Goal: Information Seeking & Learning: Learn about a topic

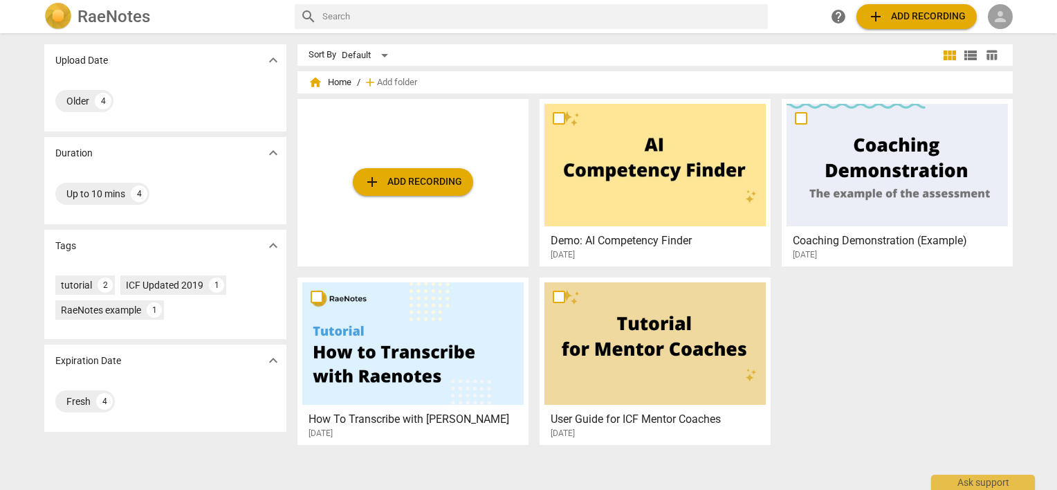
click at [991, 12] on div "person" at bounding box center [1000, 16] width 25 height 25
click at [998, 19] on li "Login" at bounding box center [1013, 33] width 50 height 33
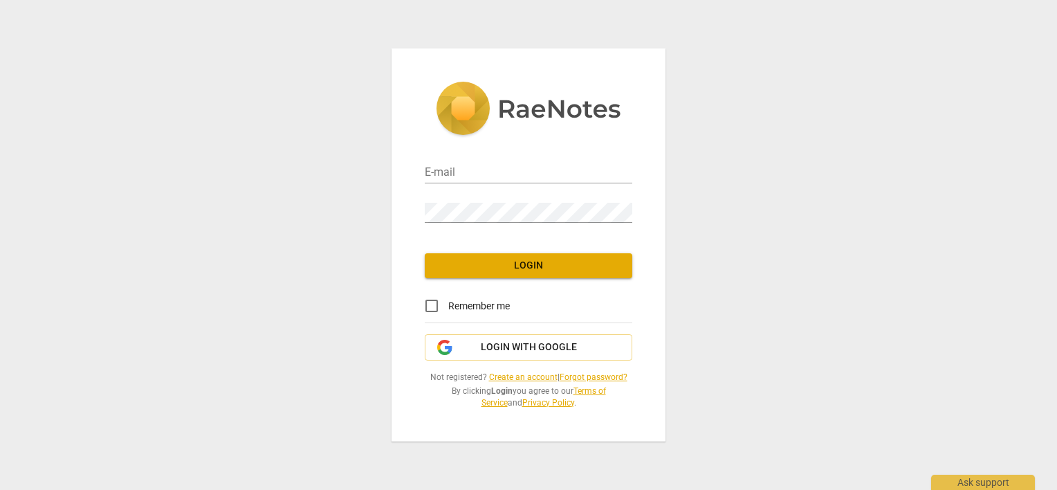
type input "sara@addca.com"
click at [433, 307] on input "Remember me" at bounding box center [431, 305] width 33 height 33
checkbox input "true"
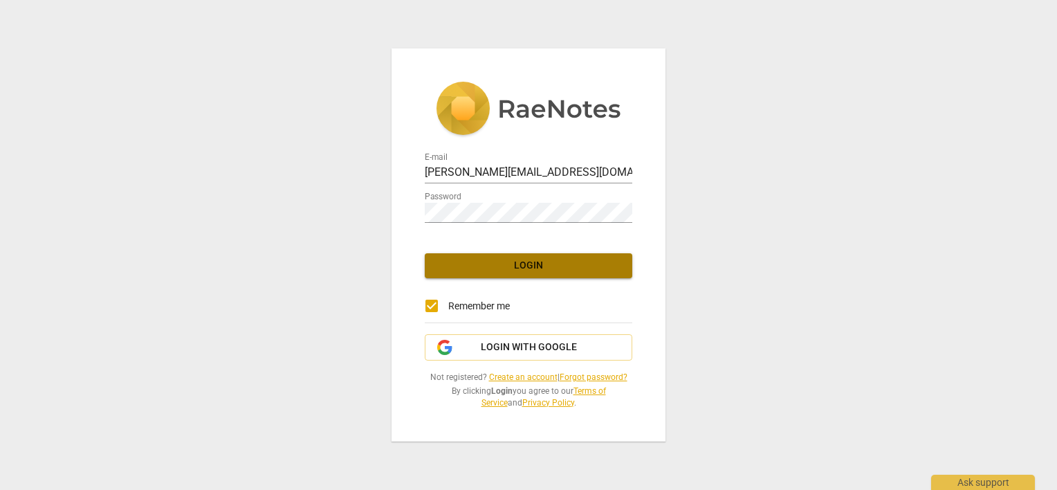
click at [450, 264] on span "Login" at bounding box center [528, 266] width 185 height 14
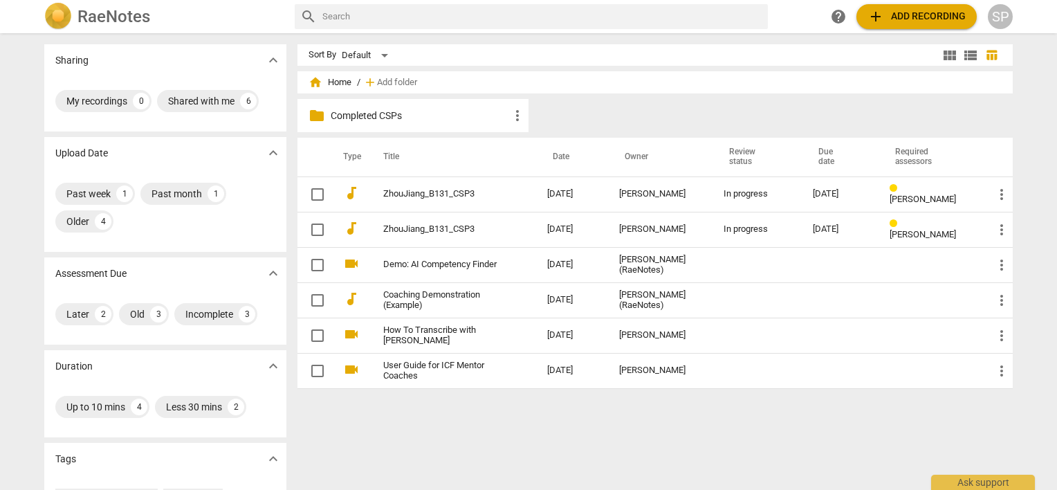
click at [352, 116] on p "Completed CSPs" at bounding box center [420, 116] width 178 height 15
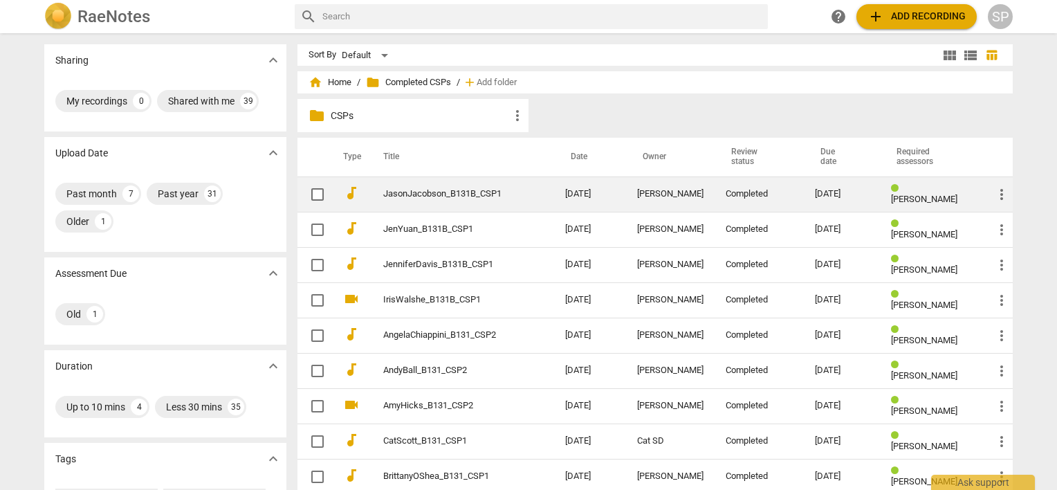
click at [410, 191] on link "JasonJacobson_B131B_CSP1" at bounding box center [449, 194] width 132 height 10
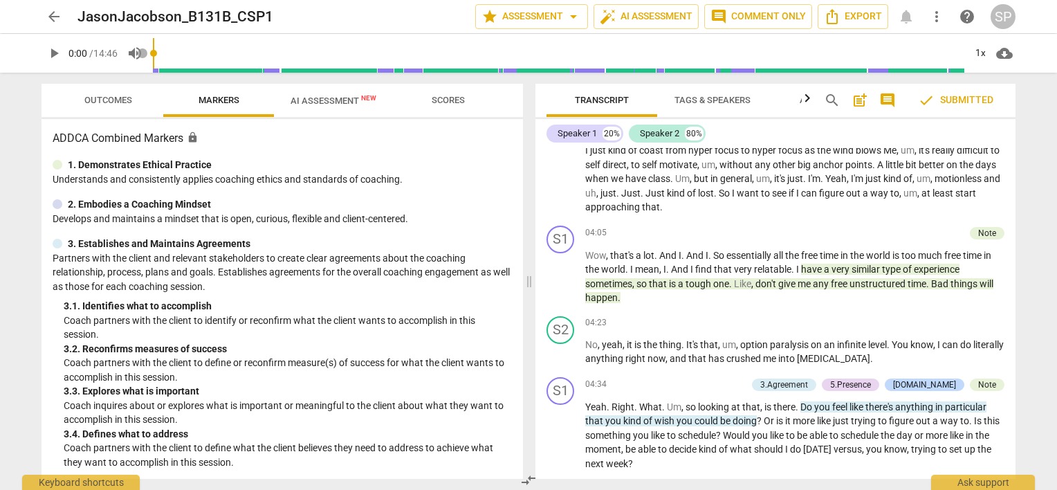
scroll to position [1522, 0]
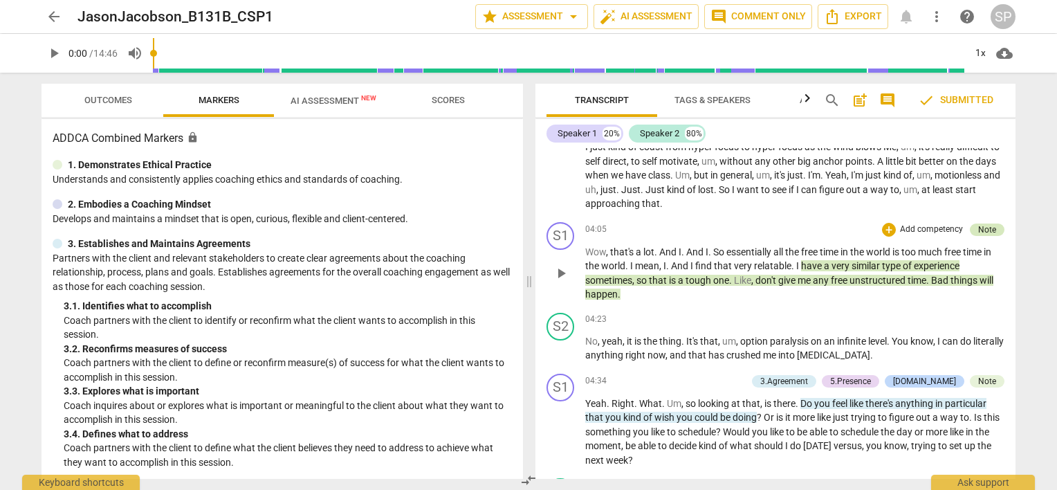
click at [980, 223] on div "Note" at bounding box center [987, 229] width 18 height 12
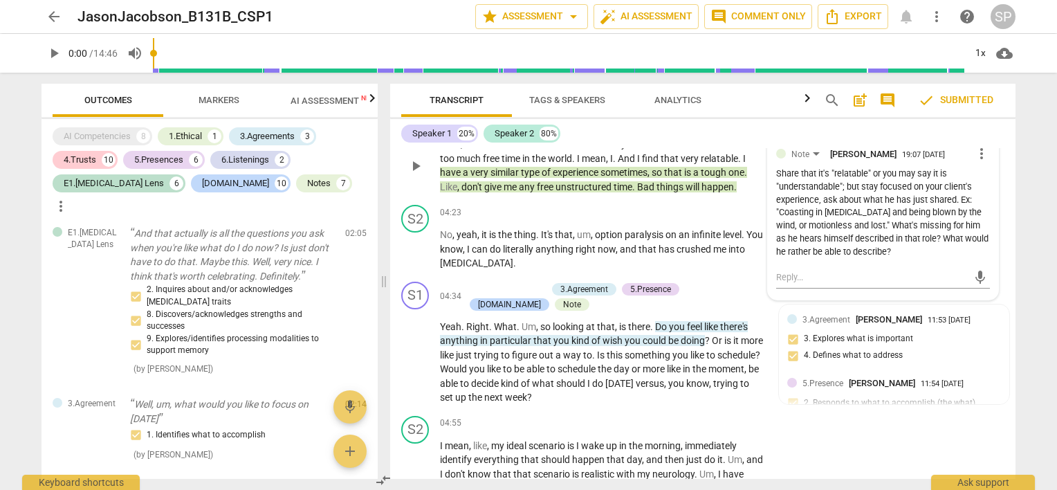
scroll to position [1649, 0]
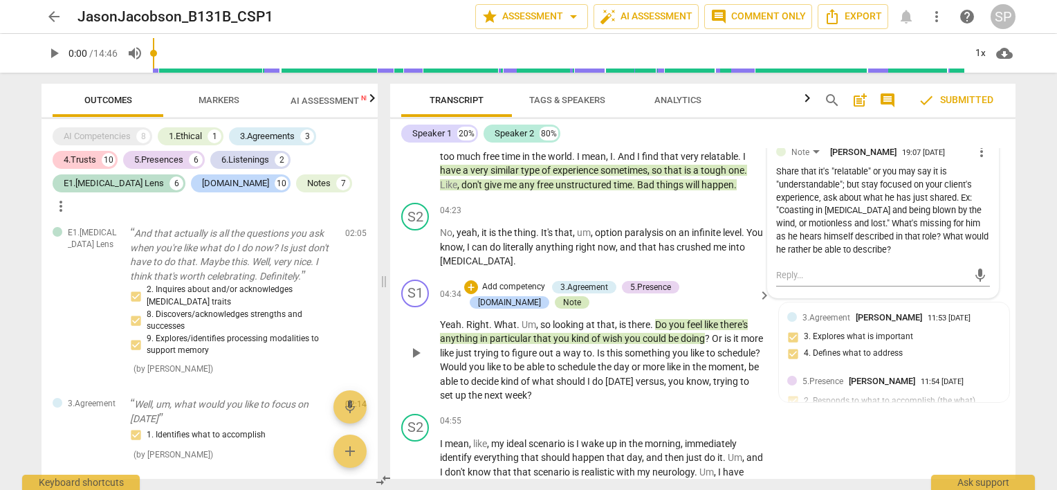
click at [555, 300] on div "Note" at bounding box center [572, 302] width 35 height 12
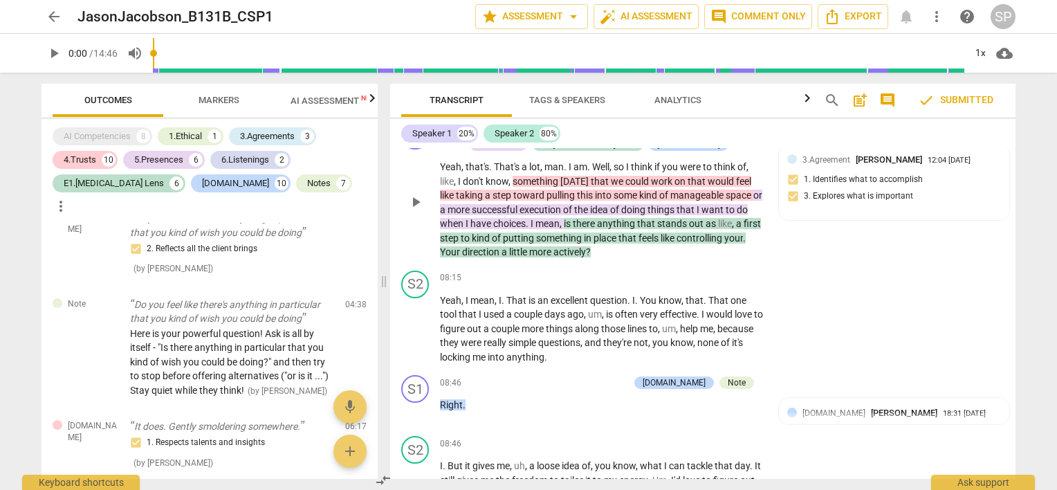
scroll to position [2756, 0]
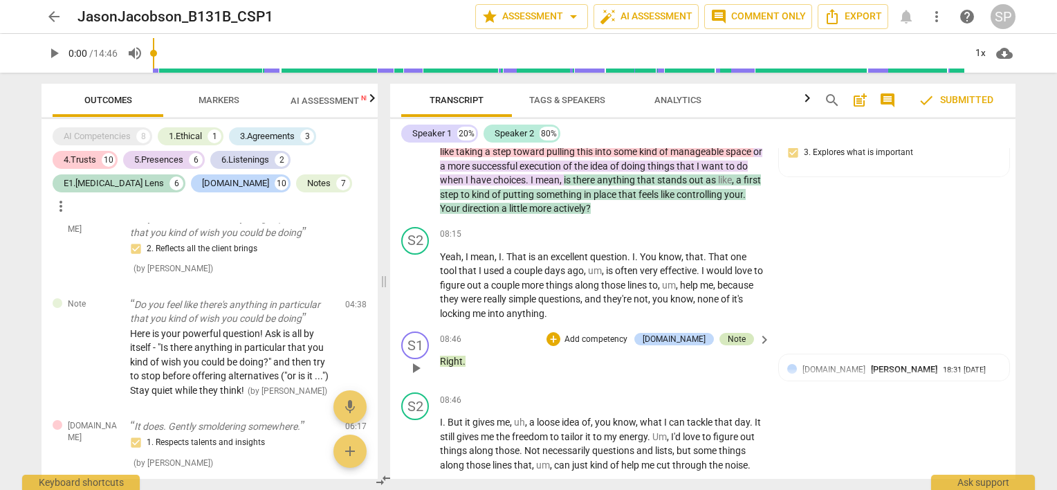
click at [734, 335] on div "Note" at bounding box center [737, 339] width 18 height 12
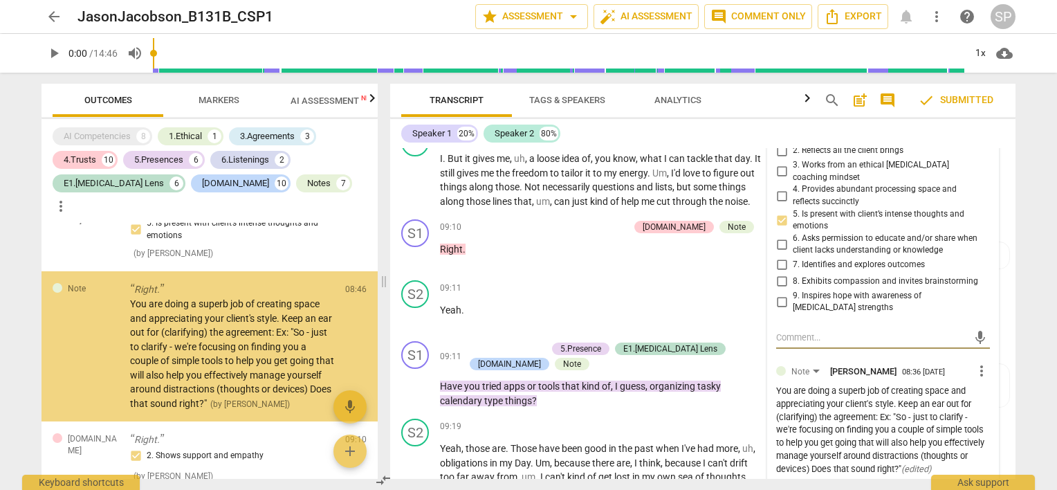
scroll to position [3239, 0]
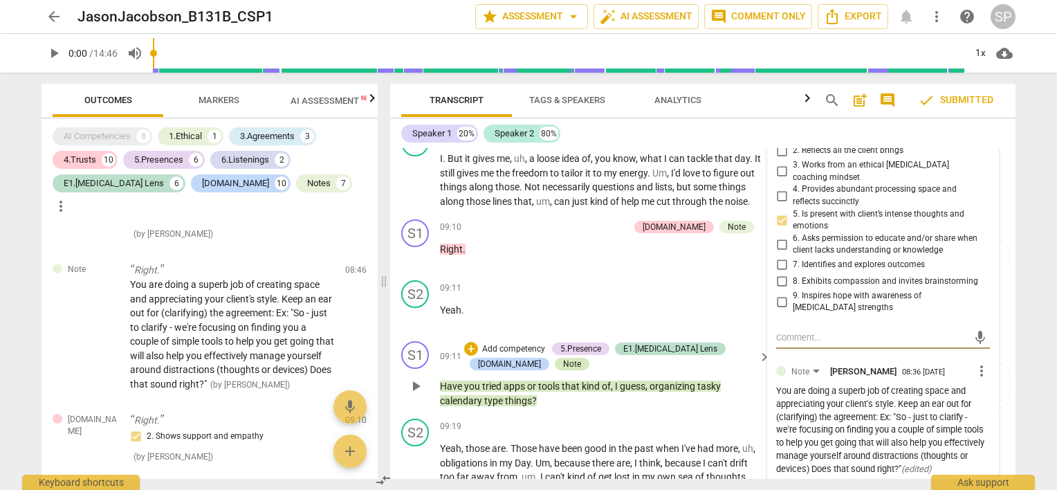
click at [563, 370] on div "Note" at bounding box center [572, 364] width 18 height 12
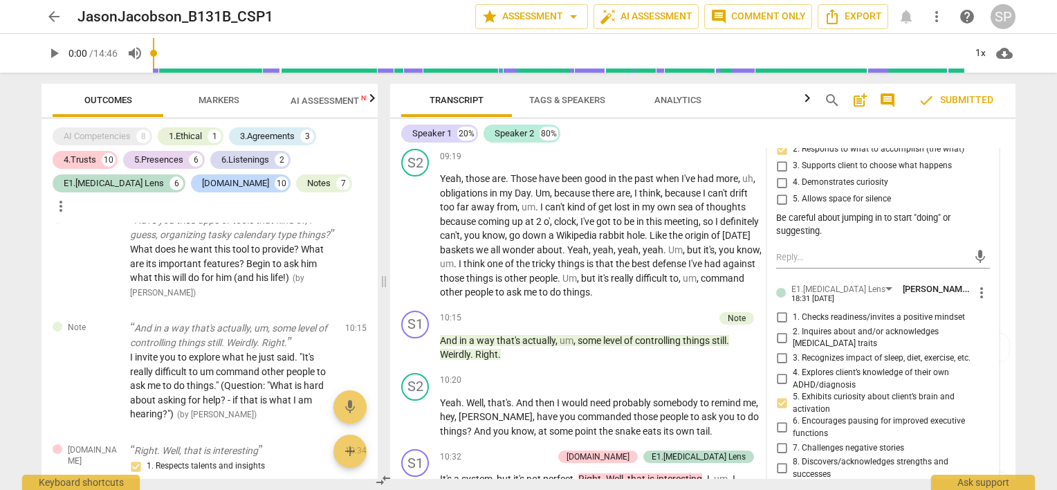
scroll to position [3296, 0]
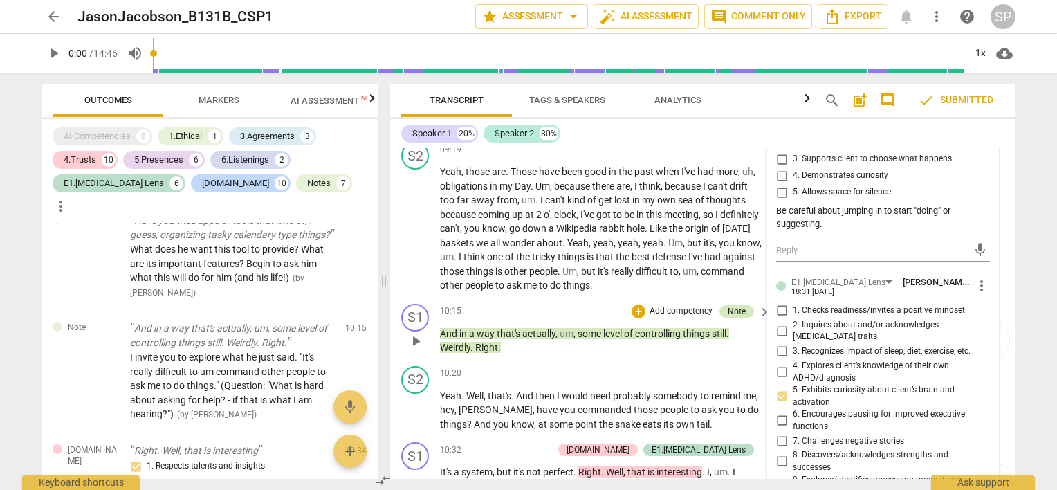
click at [741, 318] on div "Note" at bounding box center [737, 311] width 18 height 12
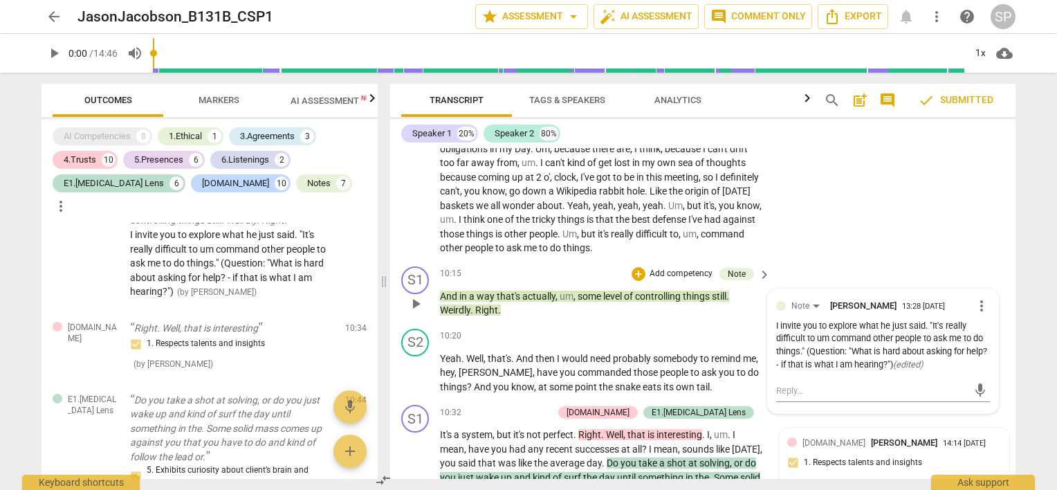
scroll to position [3434, 0]
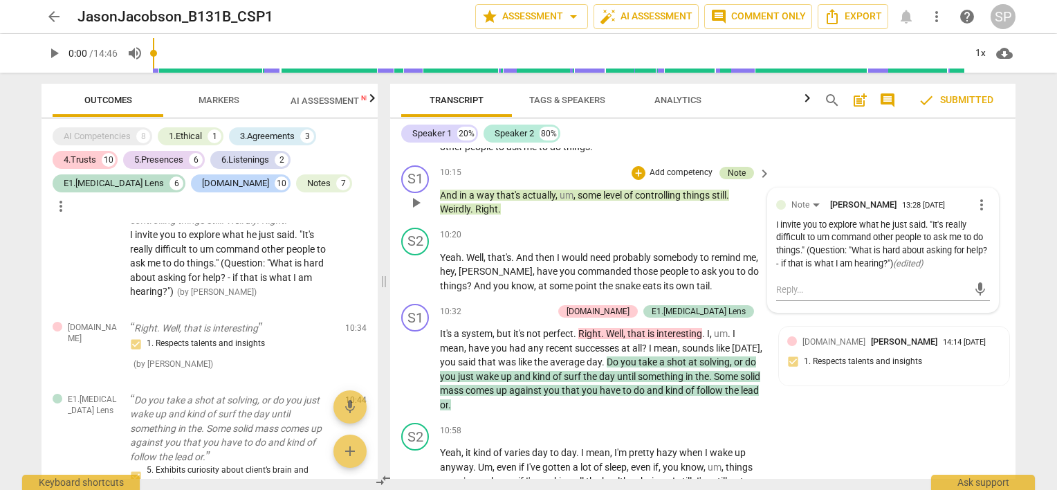
click at [737, 179] on div "Note" at bounding box center [737, 173] width 18 height 12
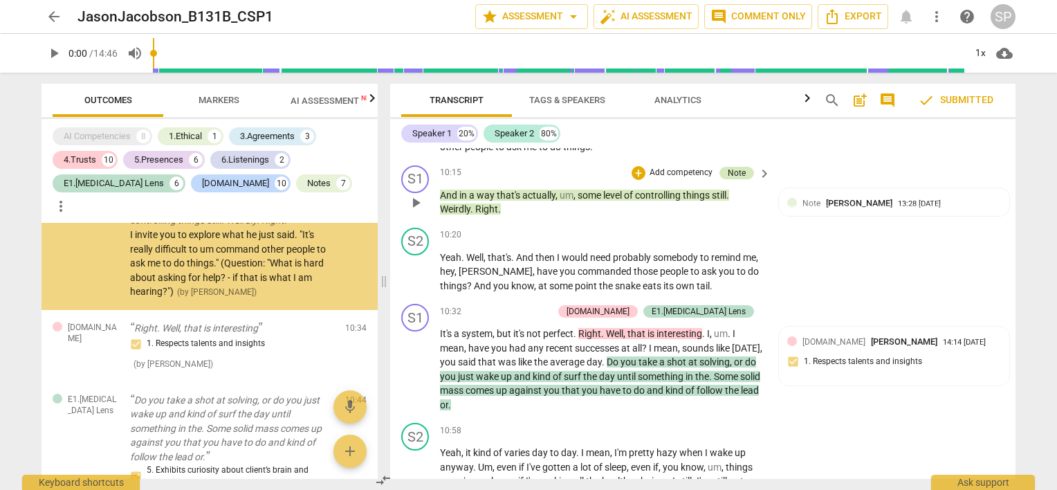
click at [737, 179] on div "Note" at bounding box center [737, 173] width 18 height 12
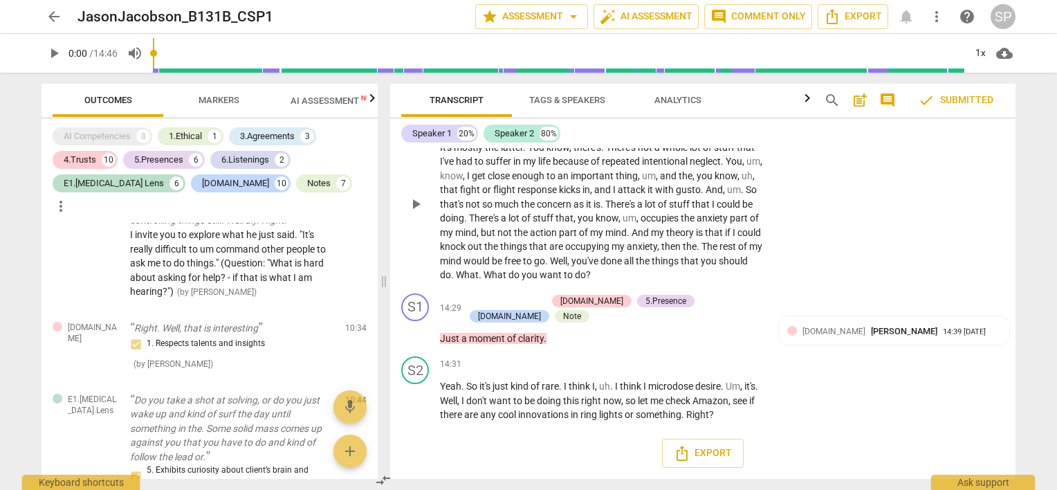
scroll to position [4215, 0]
click at [563, 313] on div "Note" at bounding box center [572, 316] width 18 height 12
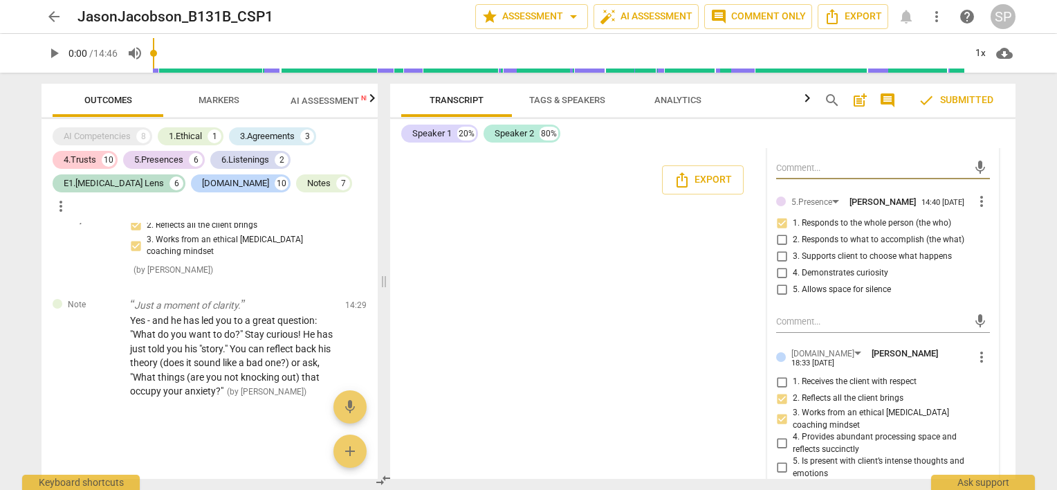
scroll to position [4239, 0]
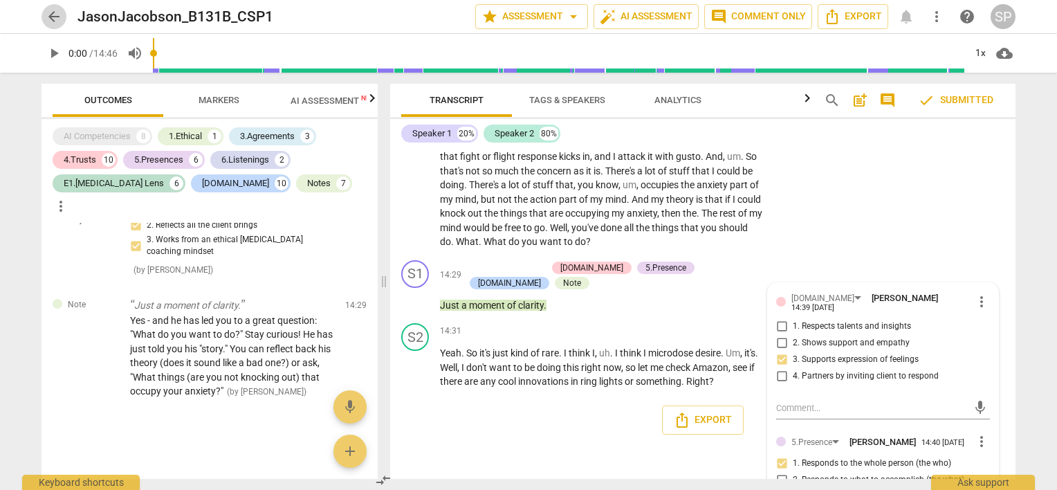
click at [53, 17] on span "arrow_back" at bounding box center [54, 16] width 17 height 17
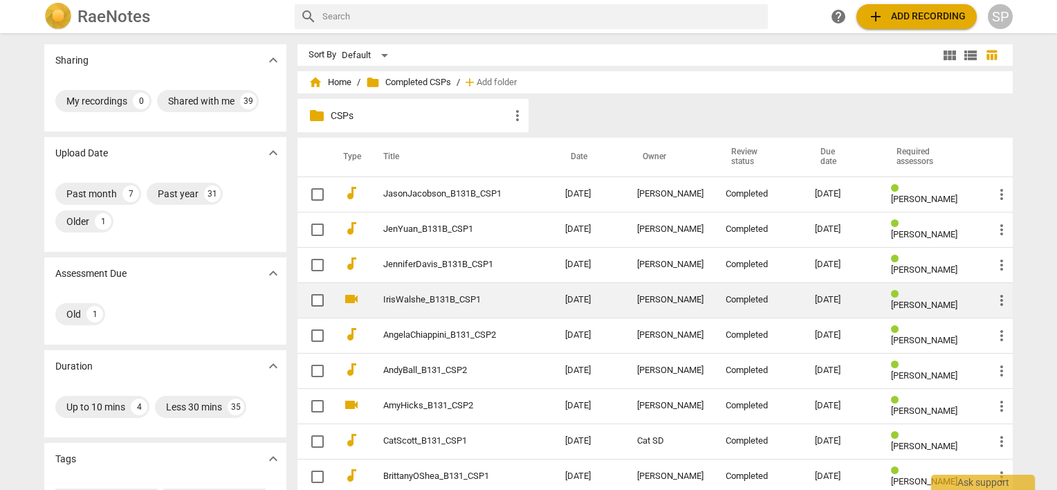
click at [383, 299] on link "IrisWalshe_B131B_CSP1" at bounding box center [449, 300] width 132 height 10
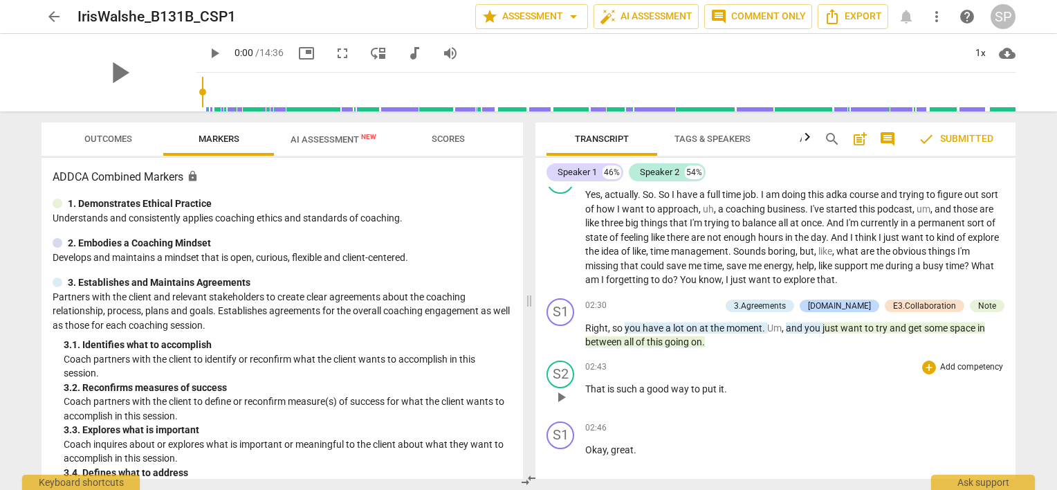
scroll to position [1868, 0]
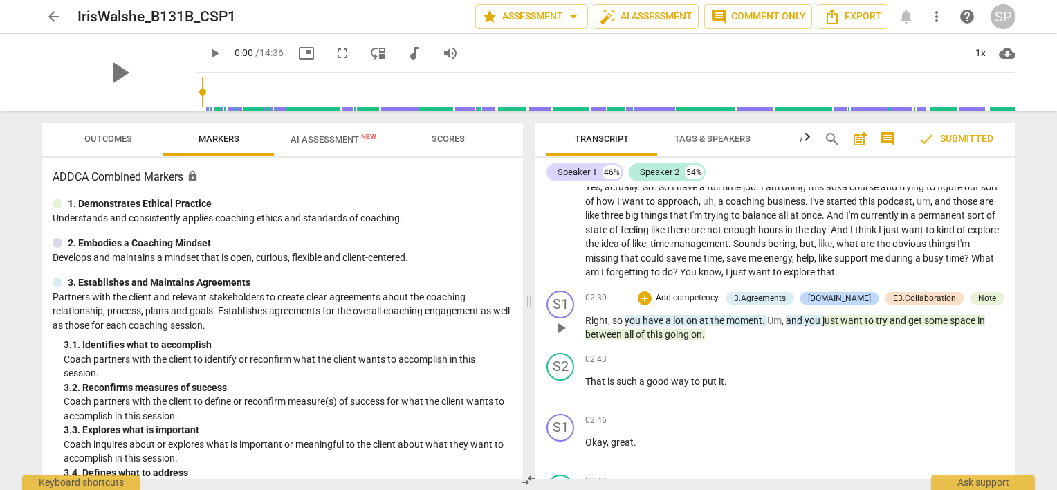
click at [659, 329] on span "this" at bounding box center [656, 334] width 18 height 11
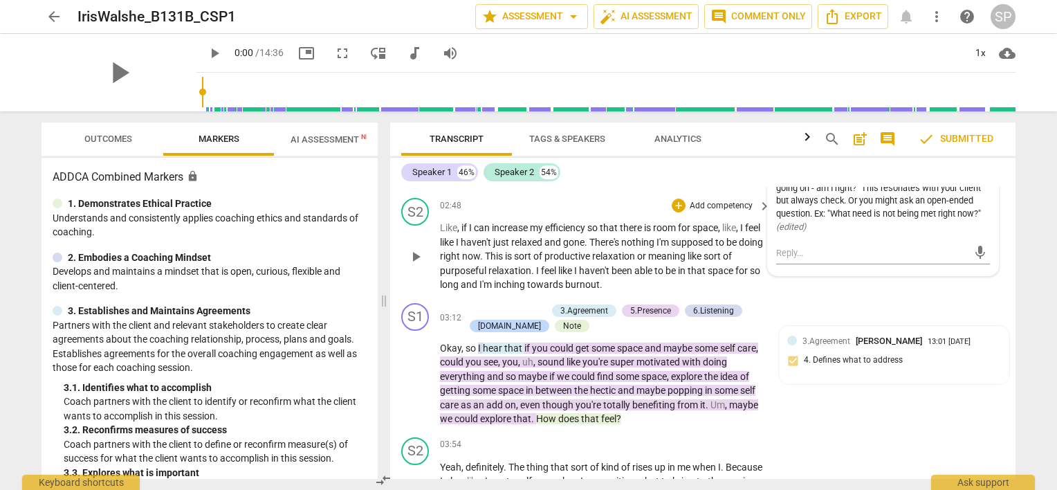
scroll to position [2164, 0]
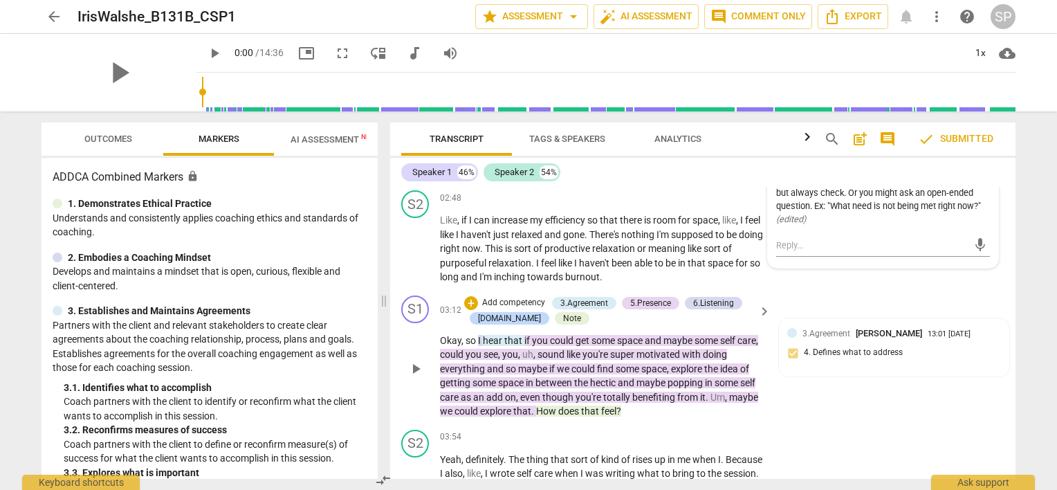
click at [604, 405] on span "feel" at bounding box center [608, 410] width 15 height 11
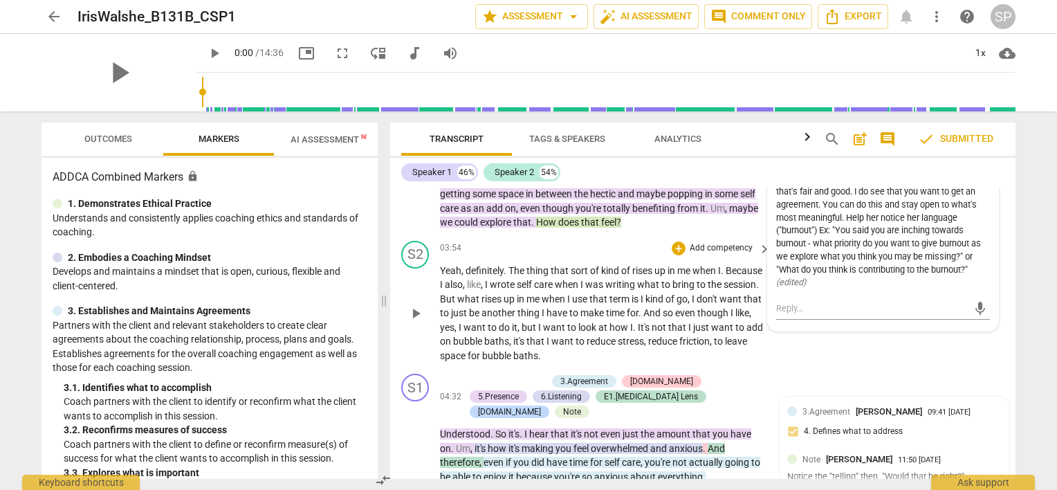
scroll to position [2372, 0]
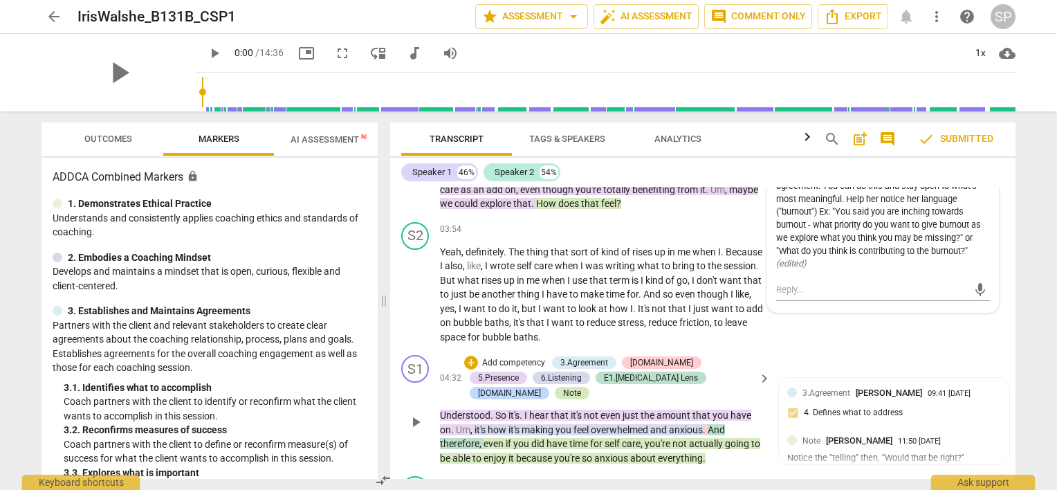
click at [581, 387] on div "Note" at bounding box center [572, 393] width 18 height 12
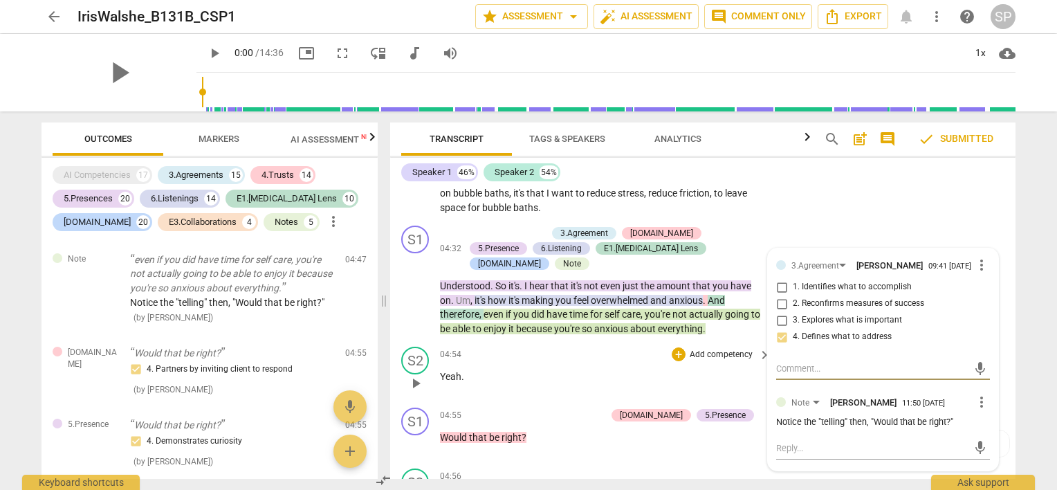
scroll to position [2510, 0]
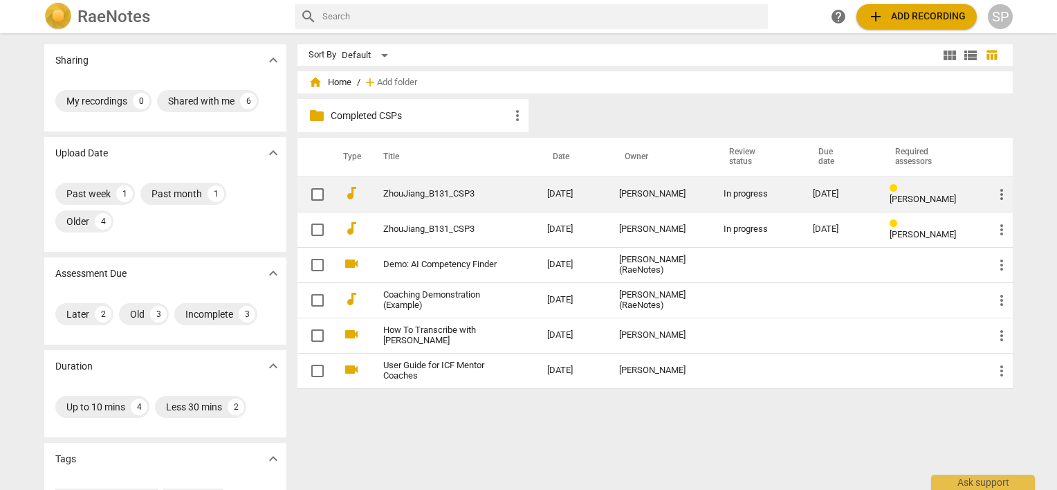
click at [439, 196] on link "ZhouJiang_B131_CSP3" at bounding box center [440, 194] width 114 height 10
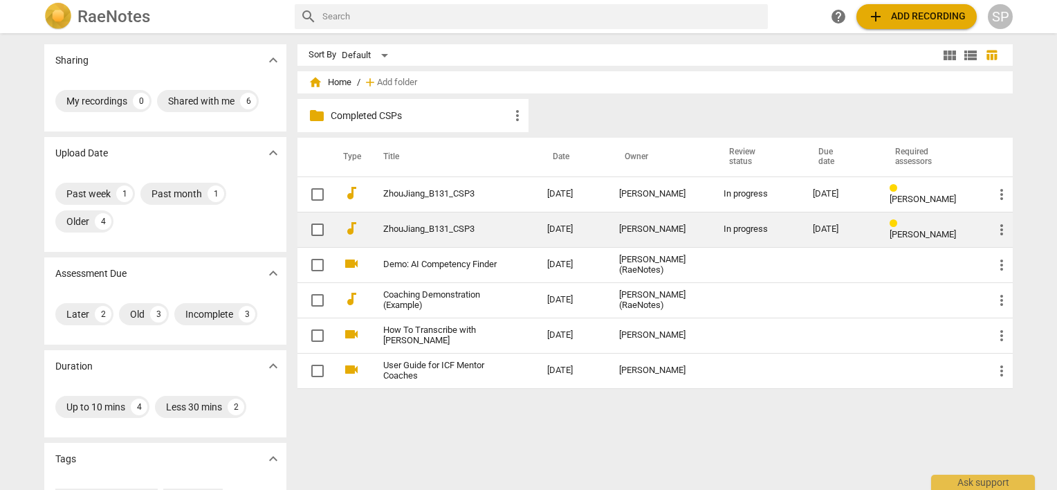
click at [648, 232] on div "[PERSON_NAME]" at bounding box center [660, 229] width 82 height 10
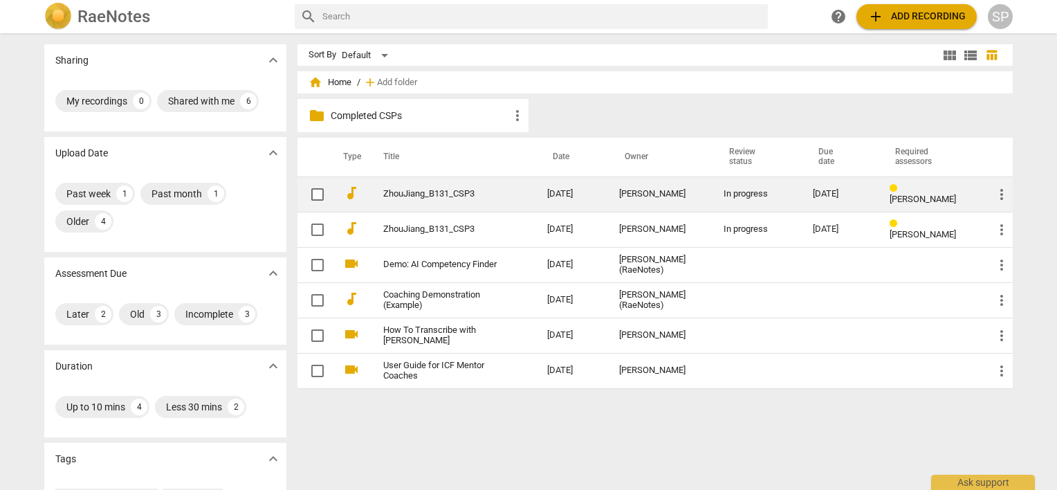
click at [616, 195] on td "[PERSON_NAME]" at bounding box center [660, 193] width 104 height 35
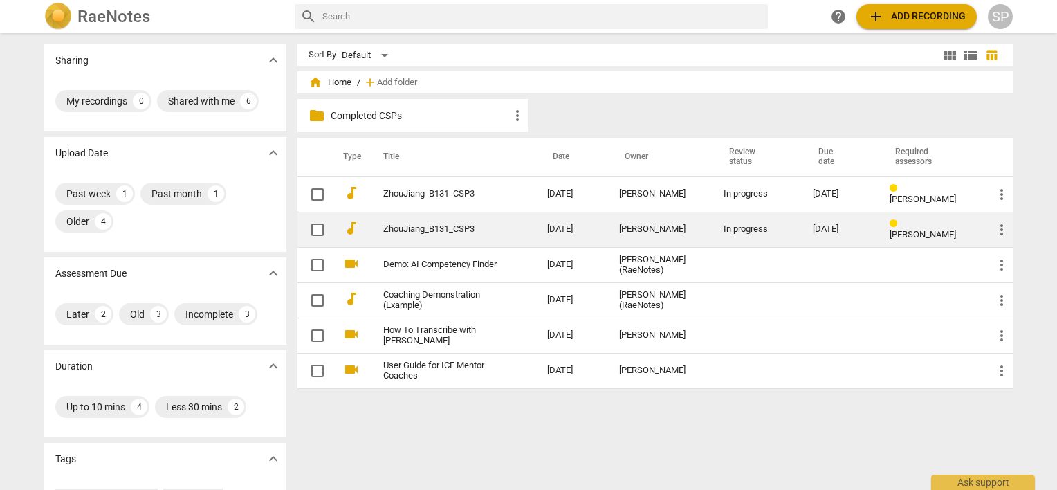
click at [575, 226] on td "[DATE]" at bounding box center [572, 229] width 72 height 35
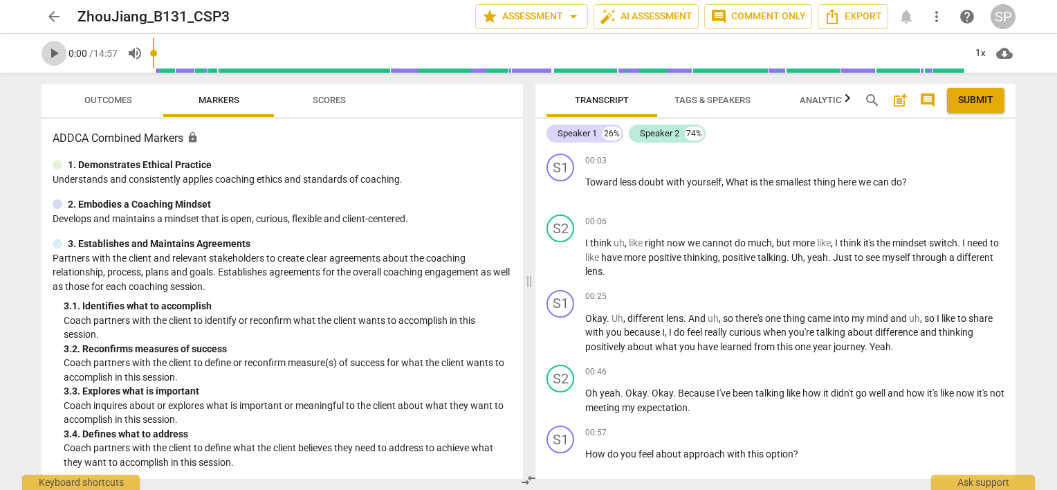
click at [61, 50] on span "play_arrow" at bounding box center [54, 53] width 17 height 17
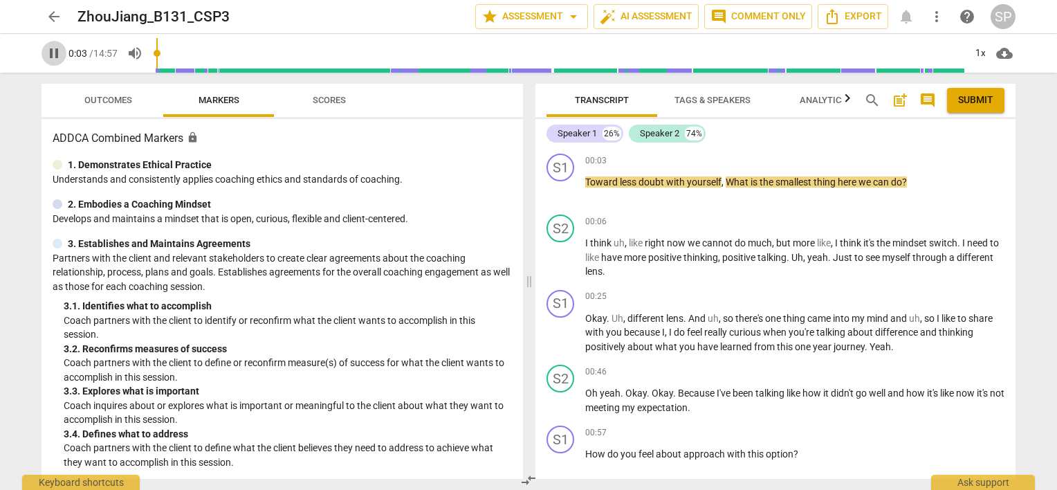
click at [61, 50] on span "pause" at bounding box center [54, 53] width 17 height 17
type input "4"
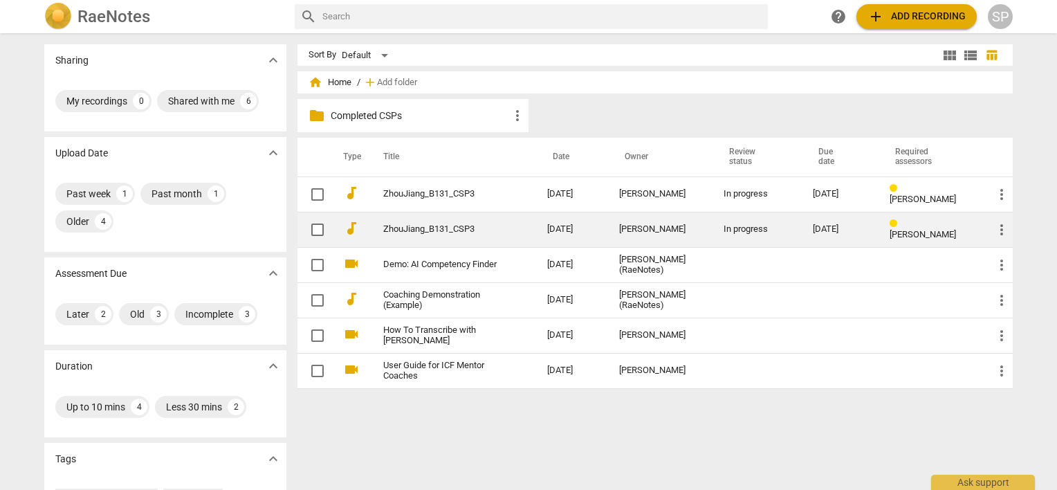
click at [441, 230] on link "ZhouJiang_B131_CSP3" at bounding box center [440, 229] width 114 height 10
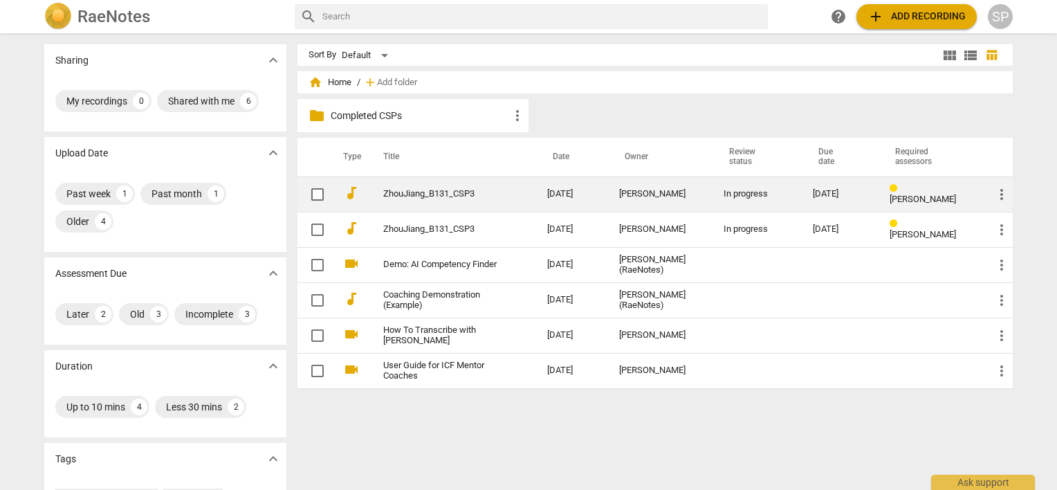
click at [634, 192] on div "[PERSON_NAME]" at bounding box center [660, 194] width 82 height 10
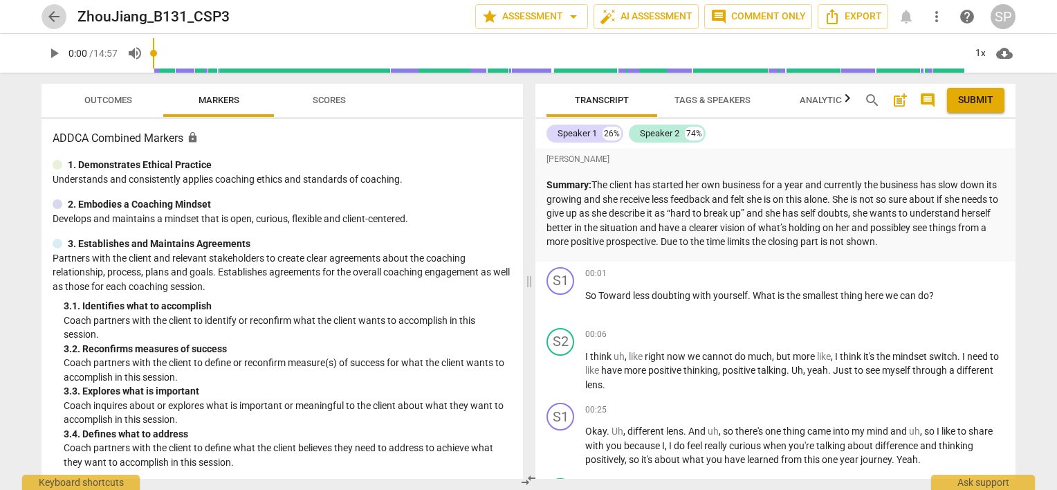
click at [55, 17] on span "arrow_back" at bounding box center [54, 16] width 17 height 17
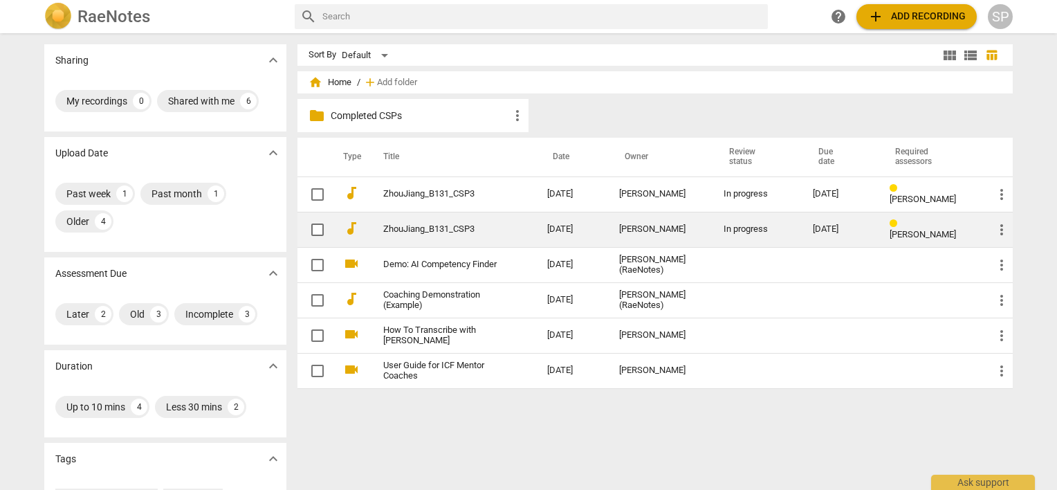
click at [493, 228] on link "ZhouJiang_B131_CSP3" at bounding box center [440, 229] width 114 height 10
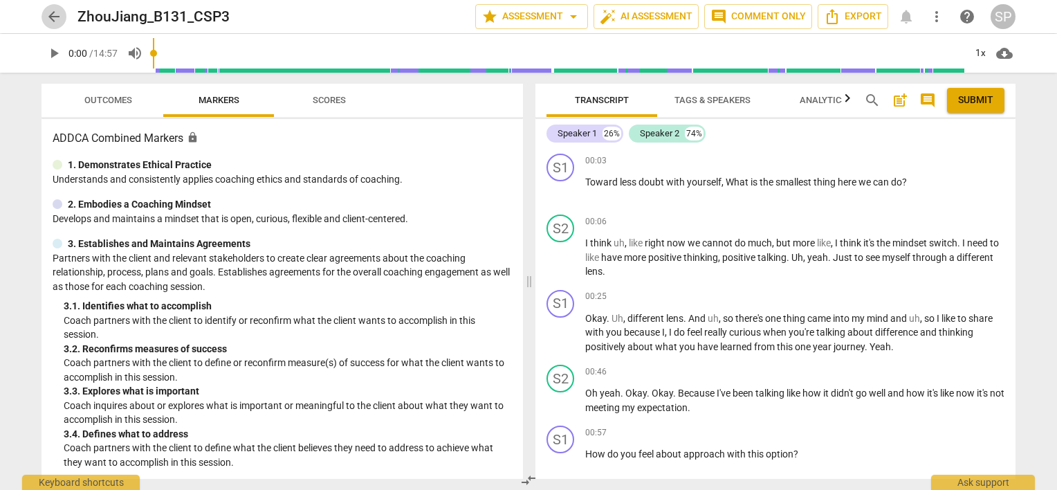
click at [46, 15] on span "arrow_back" at bounding box center [54, 16] width 17 height 17
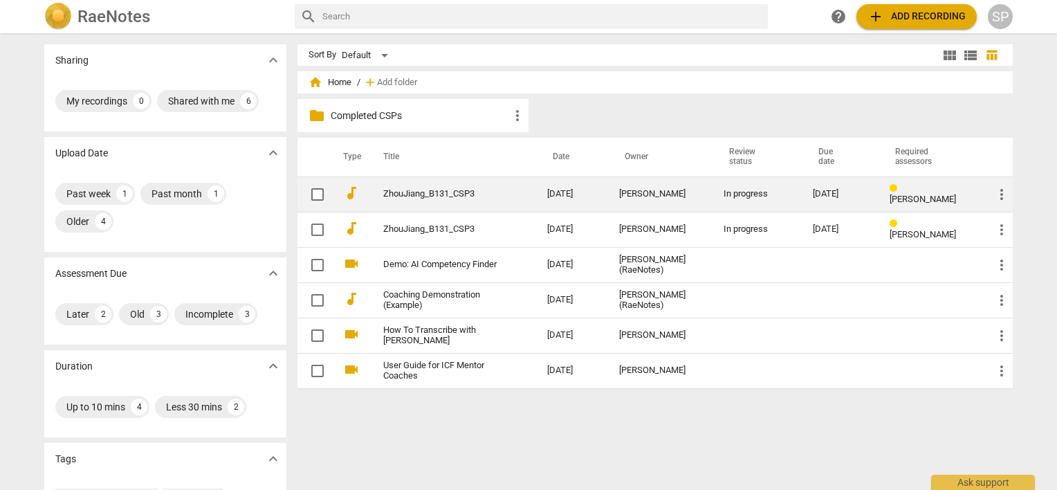
click at [455, 182] on td "ZhouJiang_B131_CSP3" at bounding box center [452, 193] width 170 height 35
